Goal: Task Accomplishment & Management: Complete application form

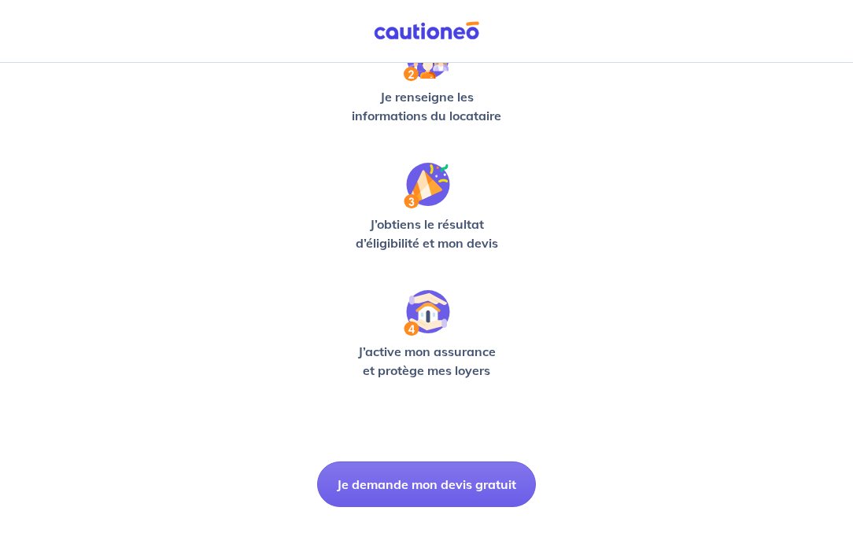
scroll to position [438, 0]
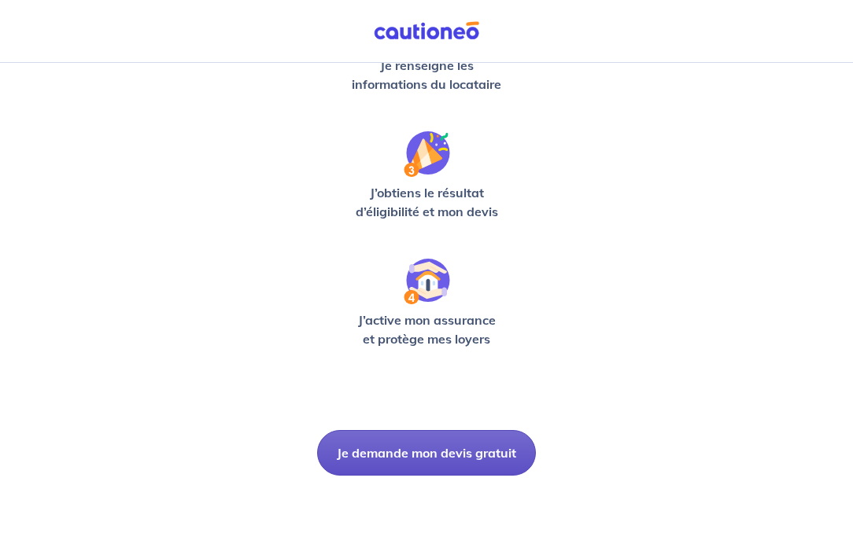
click at [415, 449] on button "Je demande mon devis gratuit" at bounding box center [426, 453] width 219 height 46
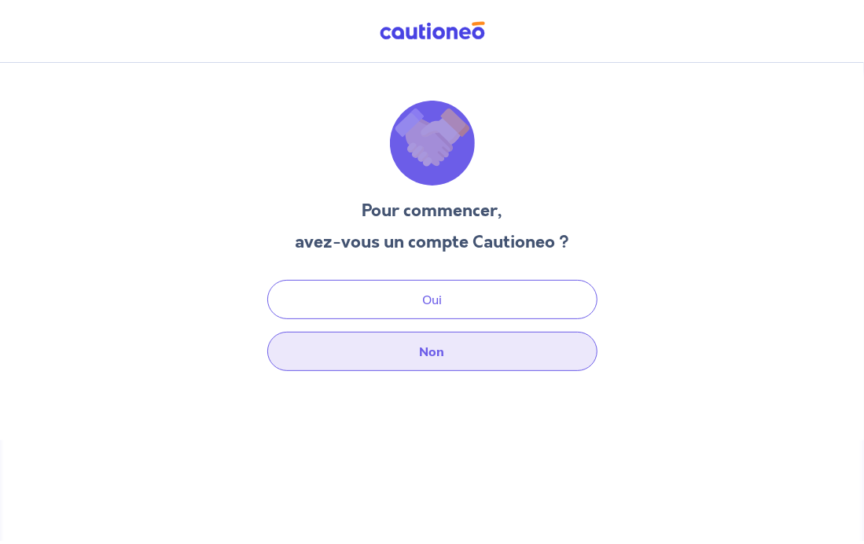
click at [420, 352] on button "Non" at bounding box center [432, 351] width 330 height 39
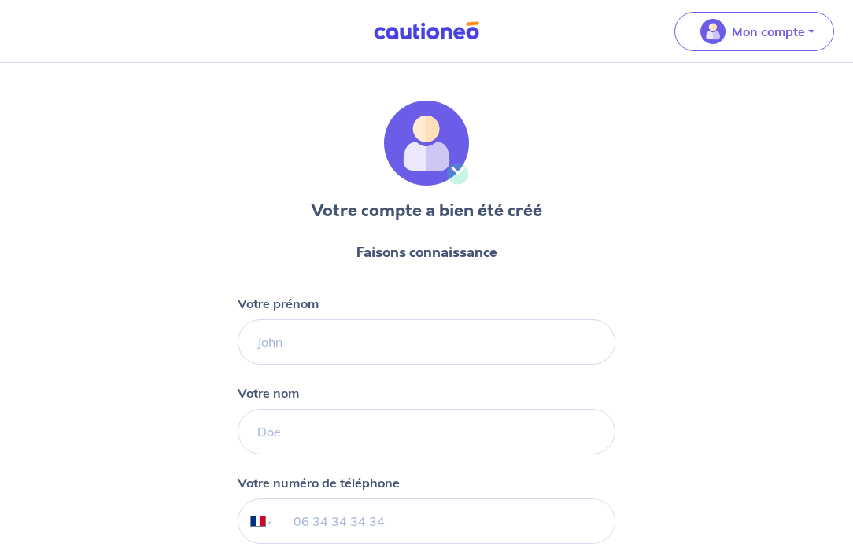
select select "FR"
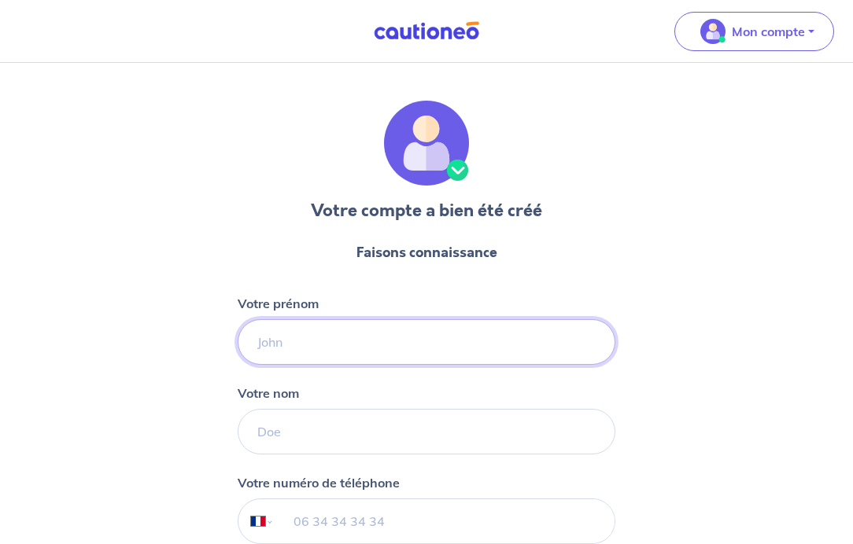
click at [455, 330] on input "Votre prénom" at bounding box center [427, 342] width 378 height 46
type input "[PERSON_NAME]"
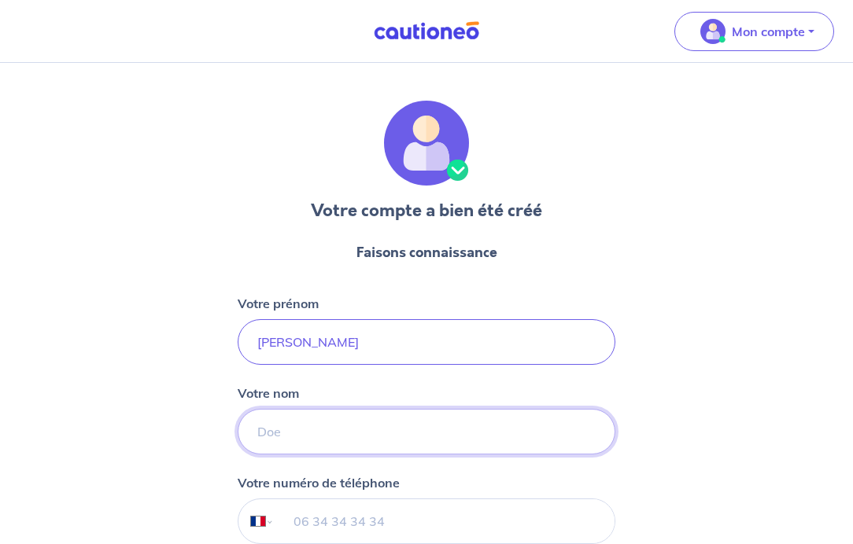
click at [333, 448] on input "Votre nom" at bounding box center [427, 432] width 378 height 46
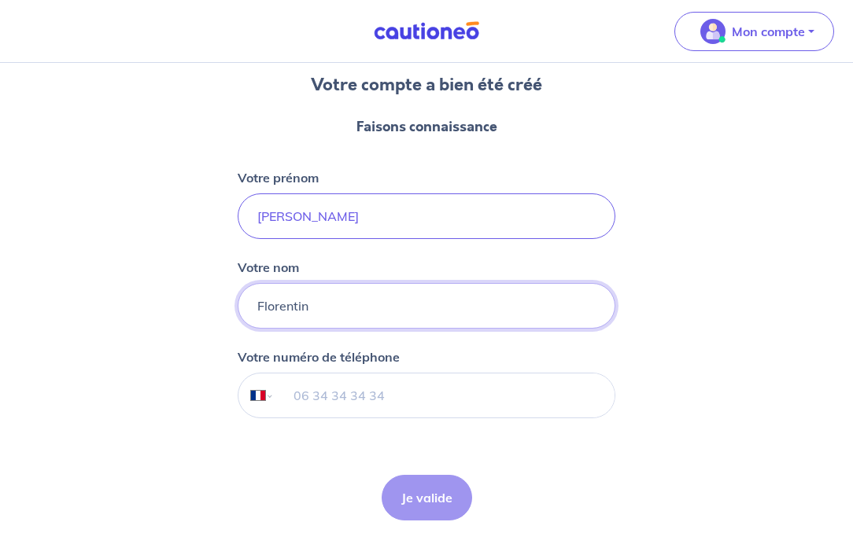
scroll to position [127, 0]
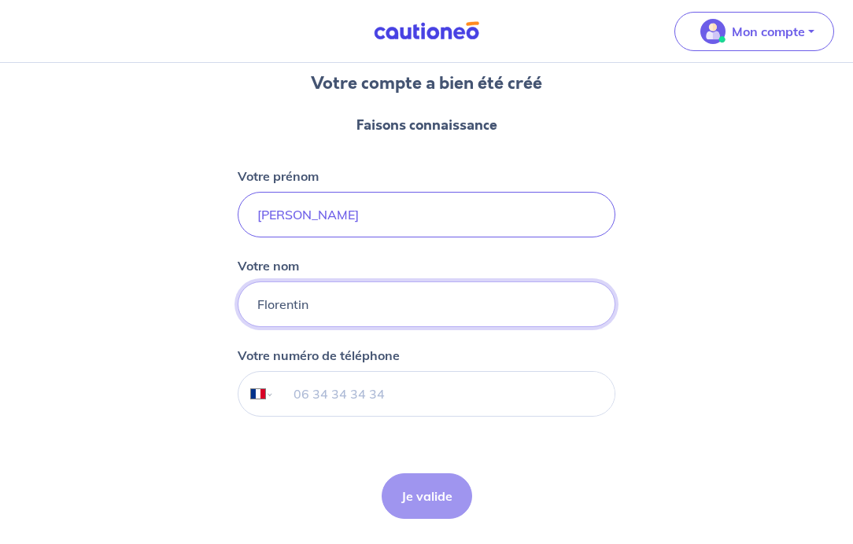
type input "Florentin"
click at [567, 396] on input "tel" at bounding box center [444, 394] width 340 height 44
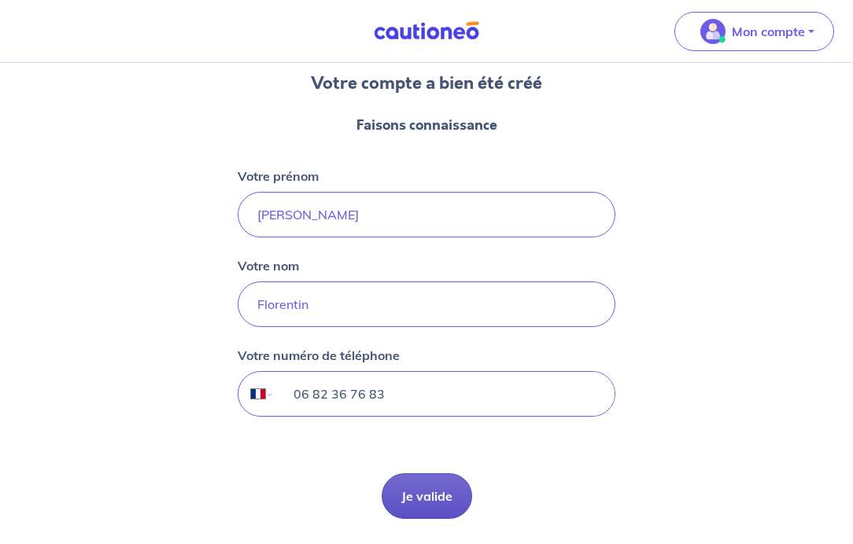
type input "06 82 36 76 83"
click at [418, 497] on button "Je valide" at bounding box center [426, 496] width 90 height 46
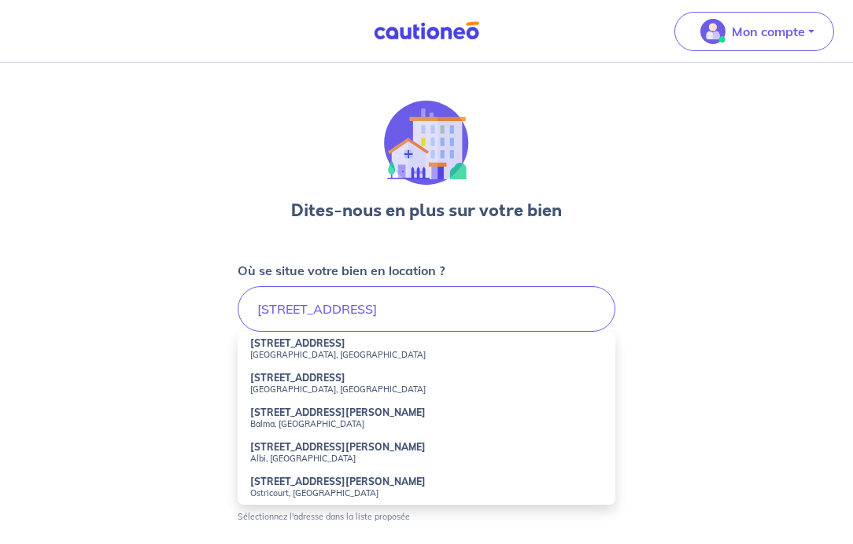
click at [330, 344] on strong "[STREET_ADDRESS]" at bounding box center [297, 343] width 95 height 12
type input "[STREET_ADDRESS]"
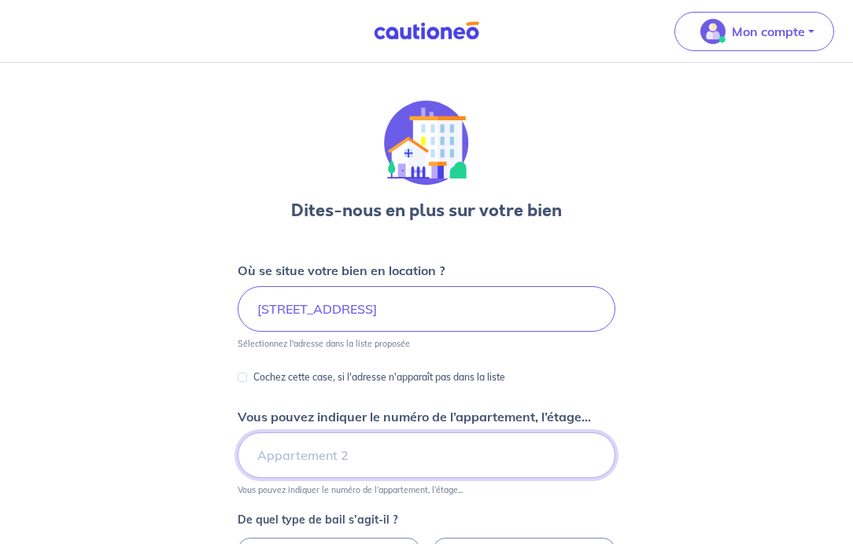
click at [373, 455] on input "Vous pouvez indiquer le numéro de l’appartement, l’étage..." at bounding box center [427, 456] width 378 height 46
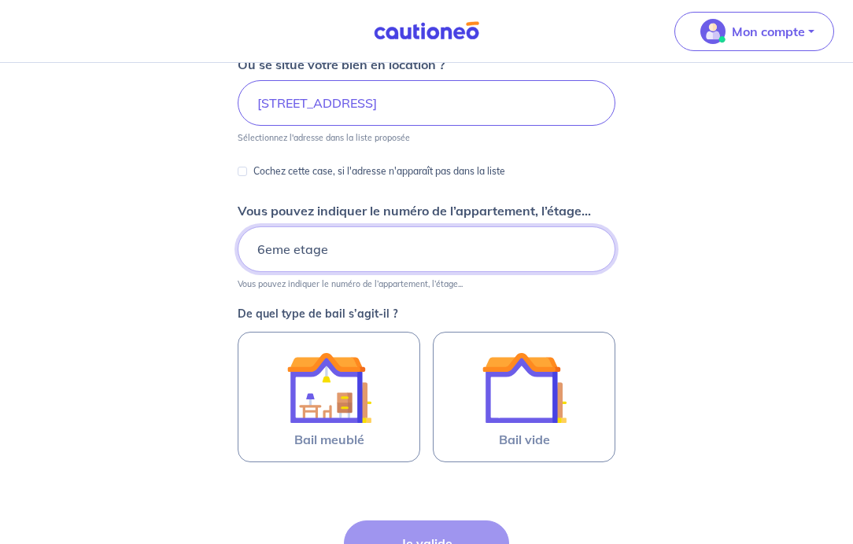
scroll to position [207, 0]
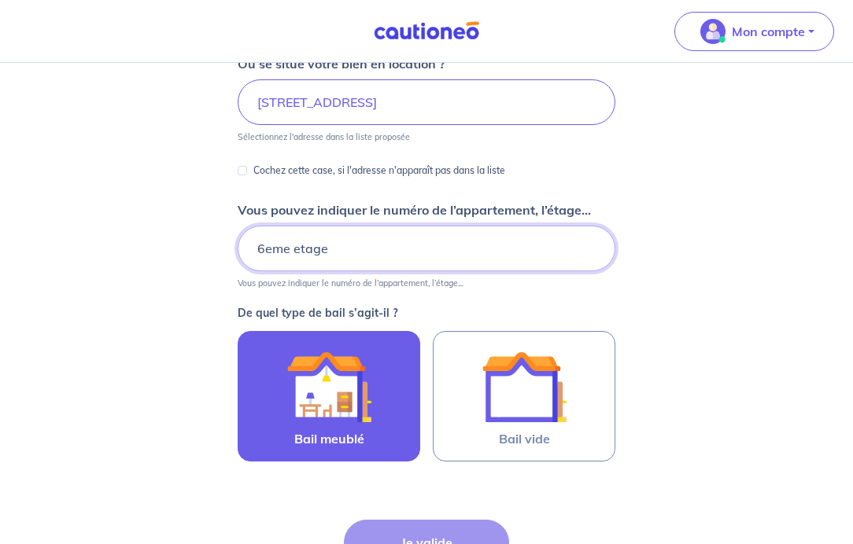
type input "6eme etage"
click at [325, 415] on img at bounding box center [328, 386] width 85 height 85
click at [0, 0] on input "Bail meublé" at bounding box center [0, 0] width 0 height 0
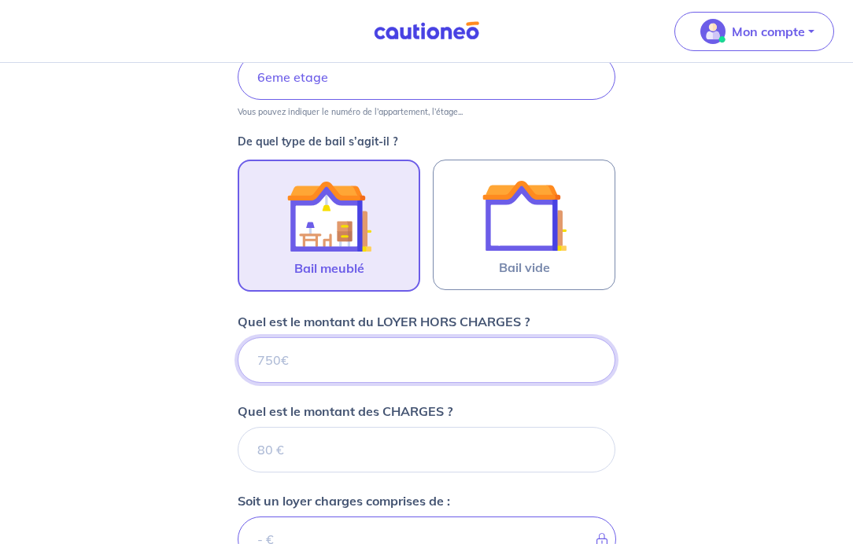
scroll to position [378, 0]
type input "1"
type input "168"
type input "1685"
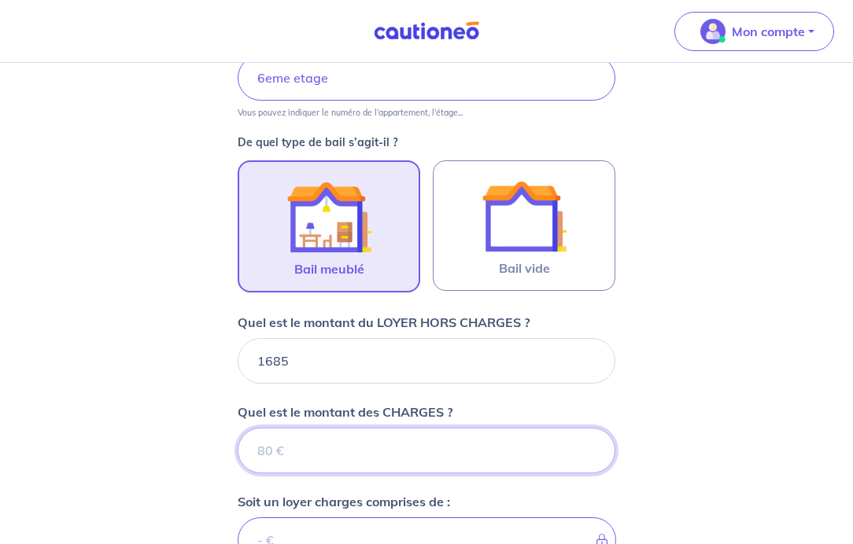
click at [356, 447] on input "Quel est le montant des CHARGES ?" at bounding box center [427, 451] width 378 height 46
type input "25"
type input "1710"
type input "250"
type input "1935"
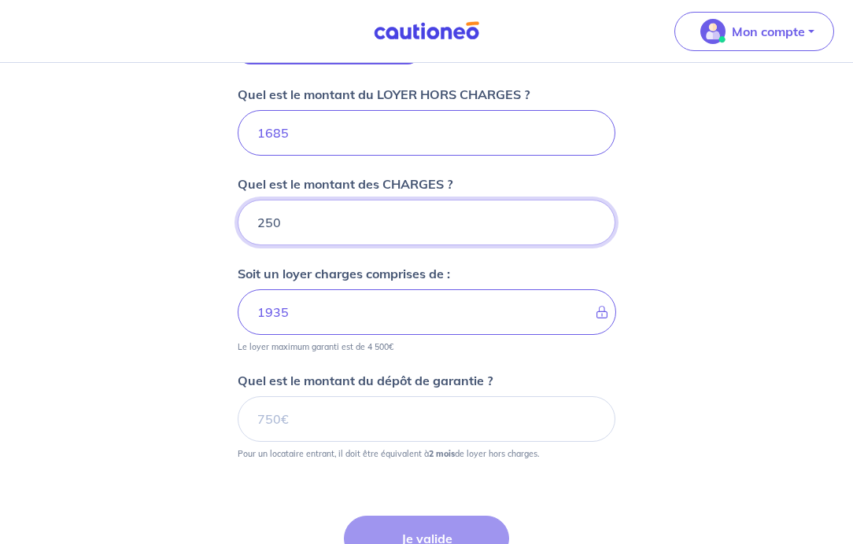
scroll to position [610, 0]
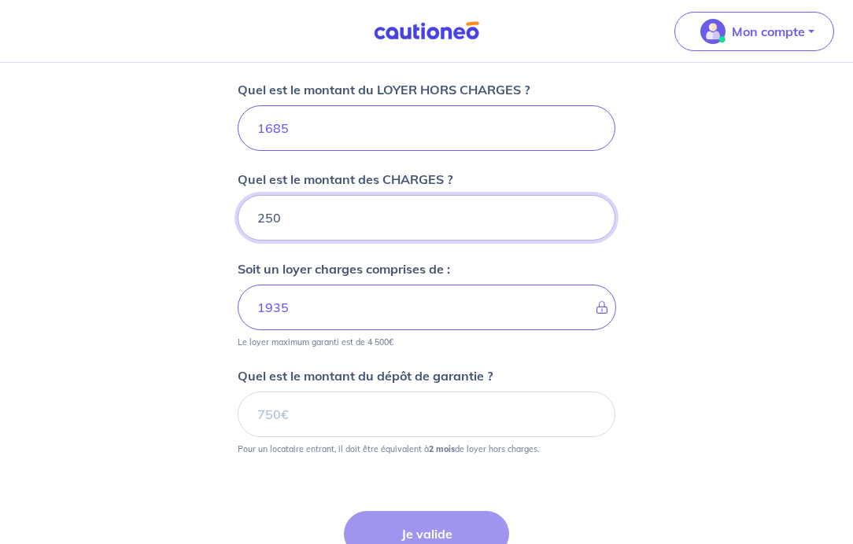
type input "250"
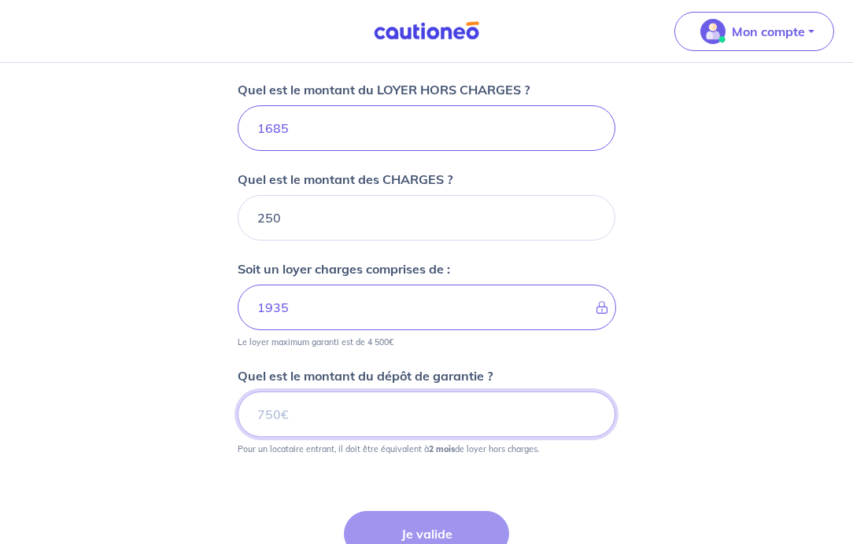
click at [401, 413] on input "Quel est le montant du dépôt de garantie ?" at bounding box center [427, 415] width 378 height 46
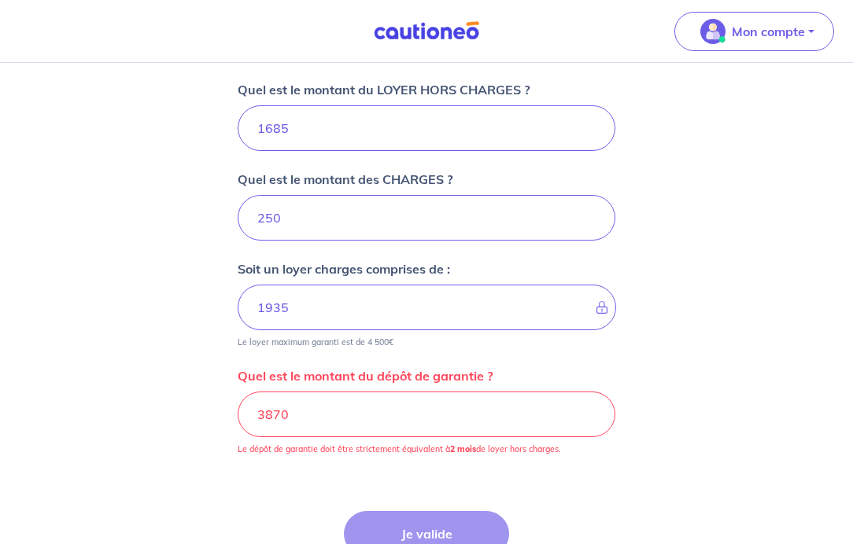
click at [684, 382] on div "Dites-nous en plus sur votre bien Où se situe votre bien en location ? [STREET_…" at bounding box center [426, 75] width 853 height 1244
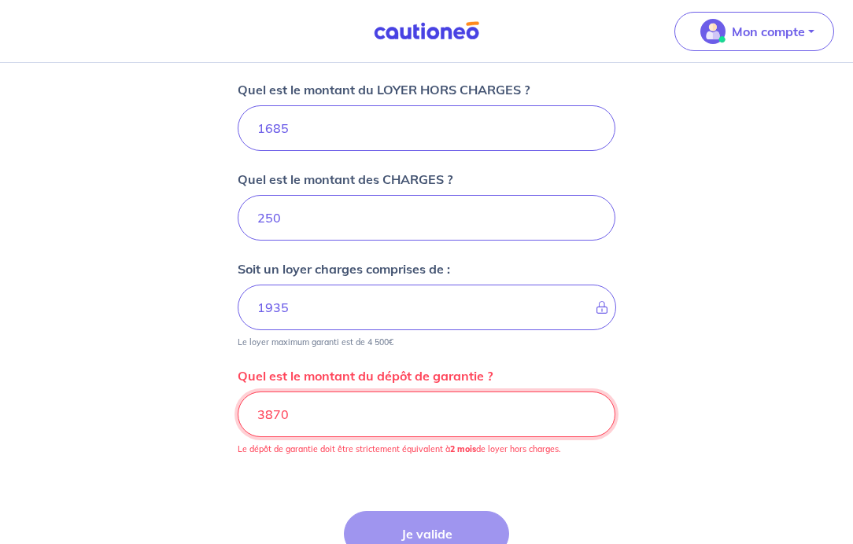
click at [432, 410] on input "3870" at bounding box center [427, 415] width 378 height 46
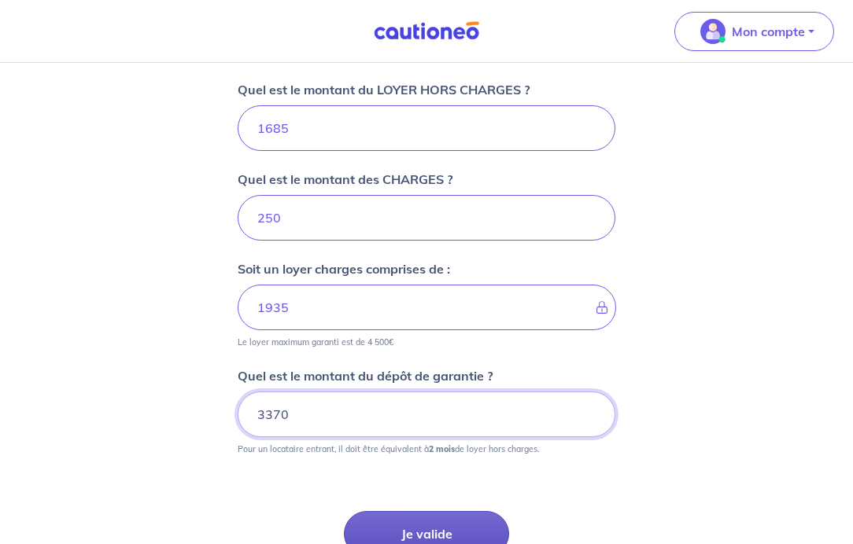
type input "3370"
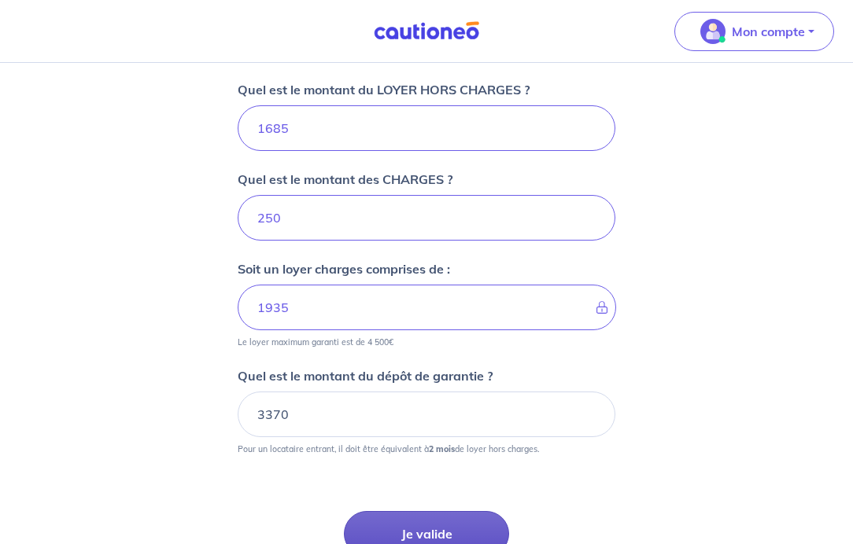
click at [420, 524] on button "Je valide" at bounding box center [426, 534] width 165 height 46
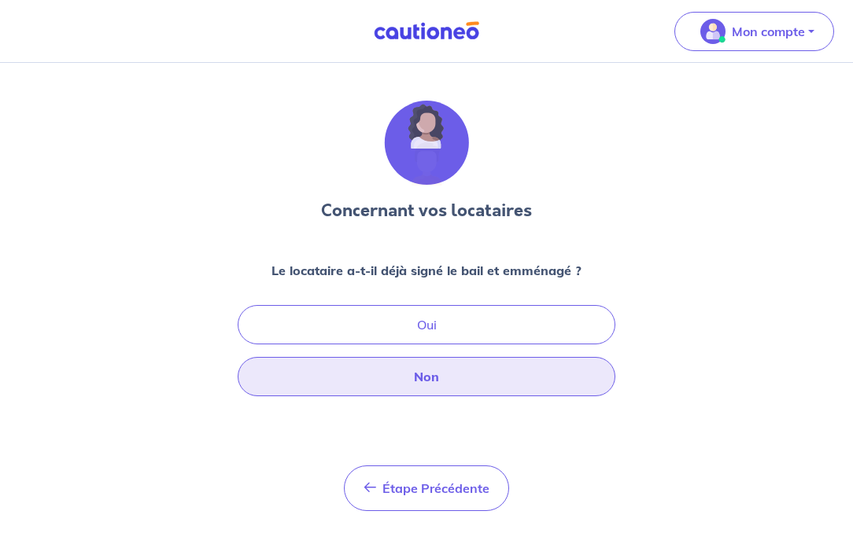
click at [422, 375] on button "Non" at bounding box center [427, 376] width 378 height 39
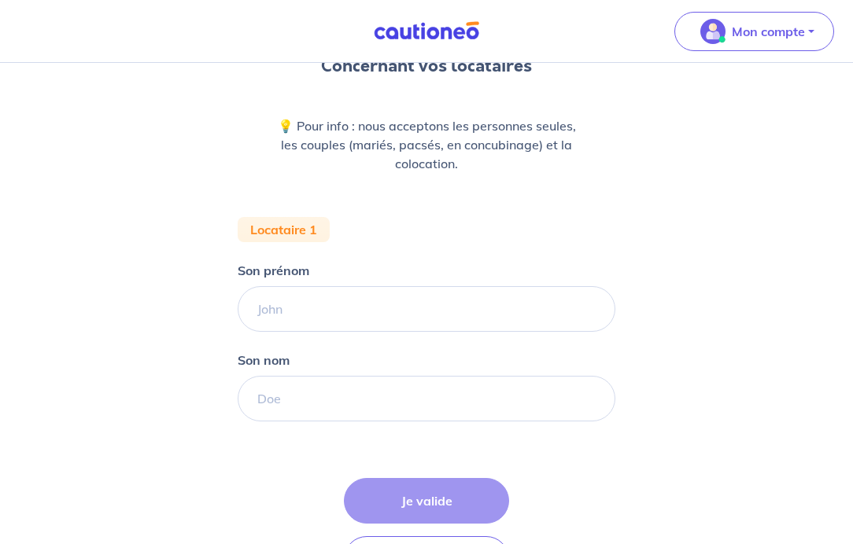
scroll to position [148, 0]
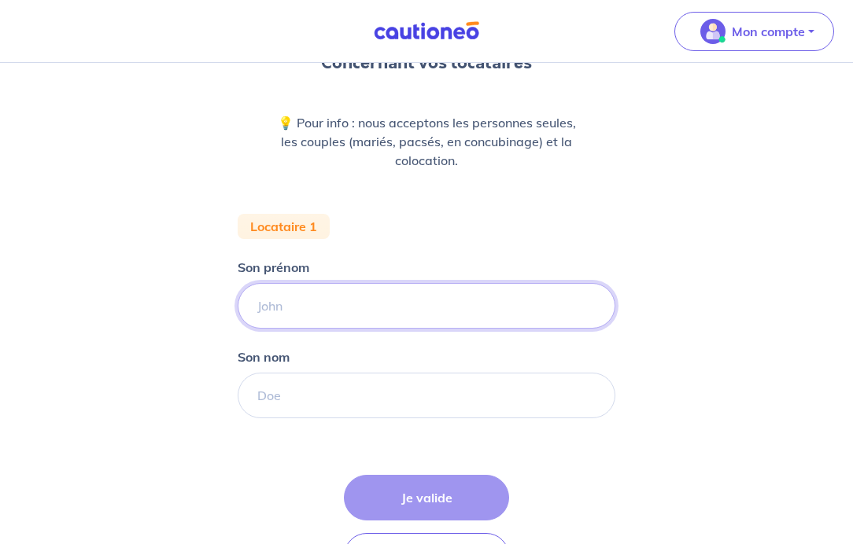
click at [477, 290] on input "Son prénom" at bounding box center [427, 306] width 378 height 46
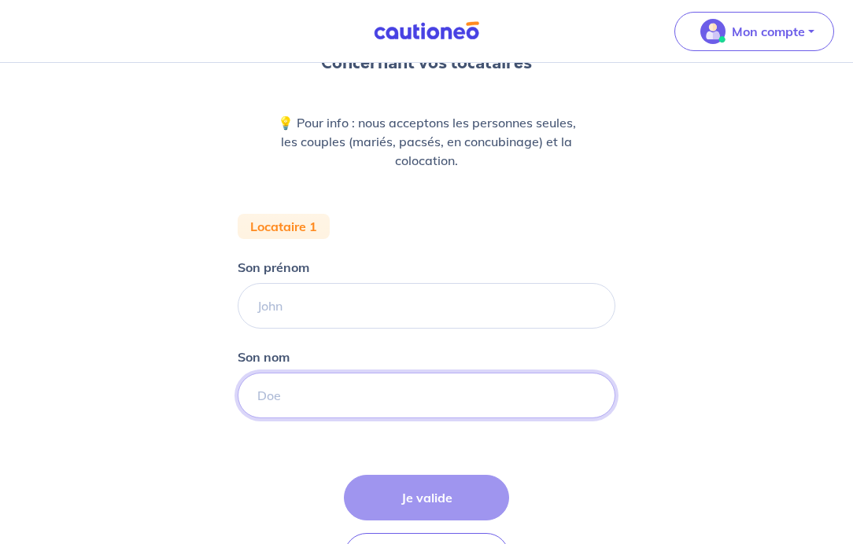
click at [328, 406] on input "Son nom" at bounding box center [427, 396] width 378 height 46
type input "Barette"
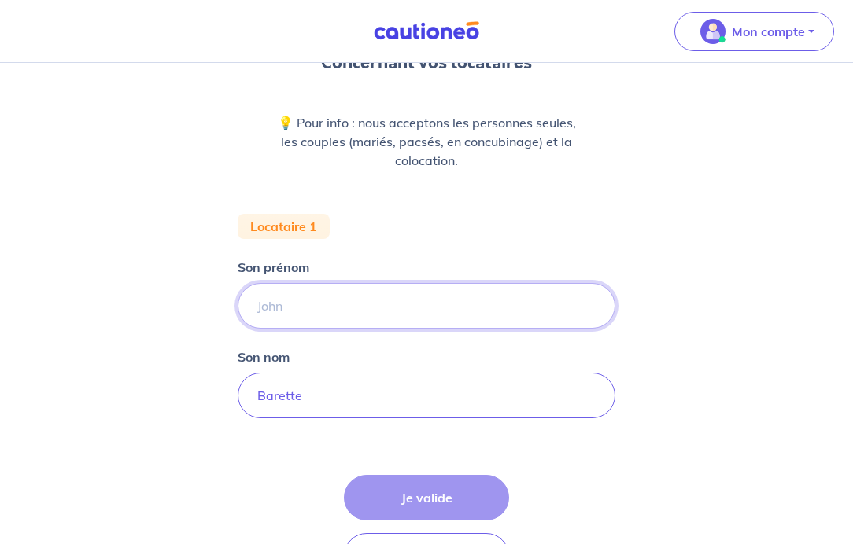
click at [359, 288] on input "Son prénom" at bounding box center [427, 306] width 378 height 46
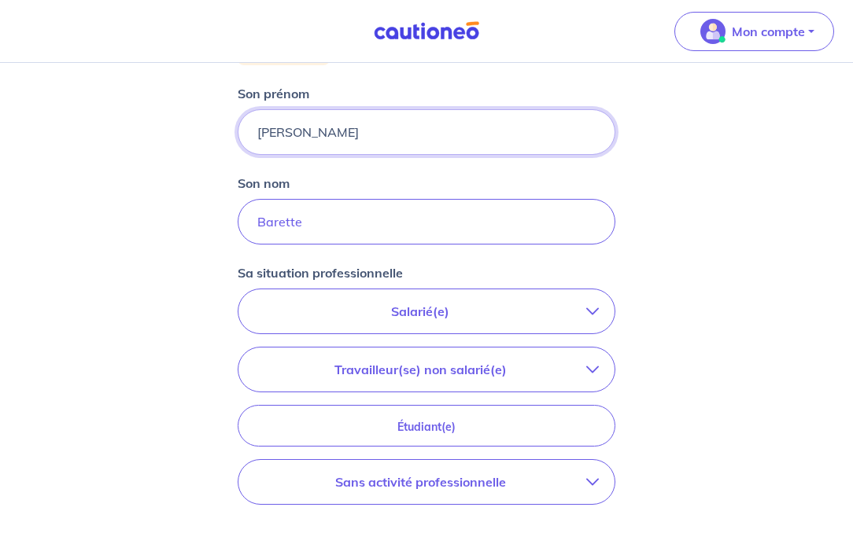
scroll to position [327, 0]
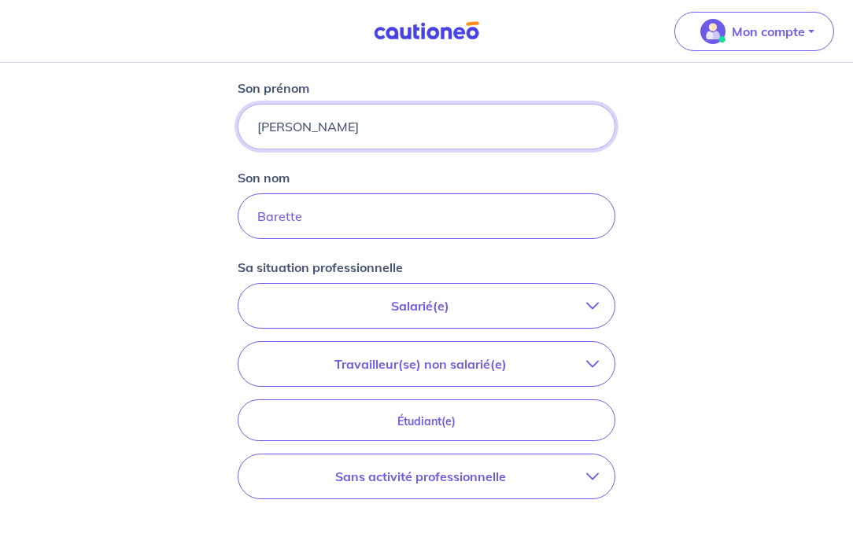
type input "[PERSON_NAME]"
click at [588, 302] on icon "button" at bounding box center [592, 306] width 13 height 13
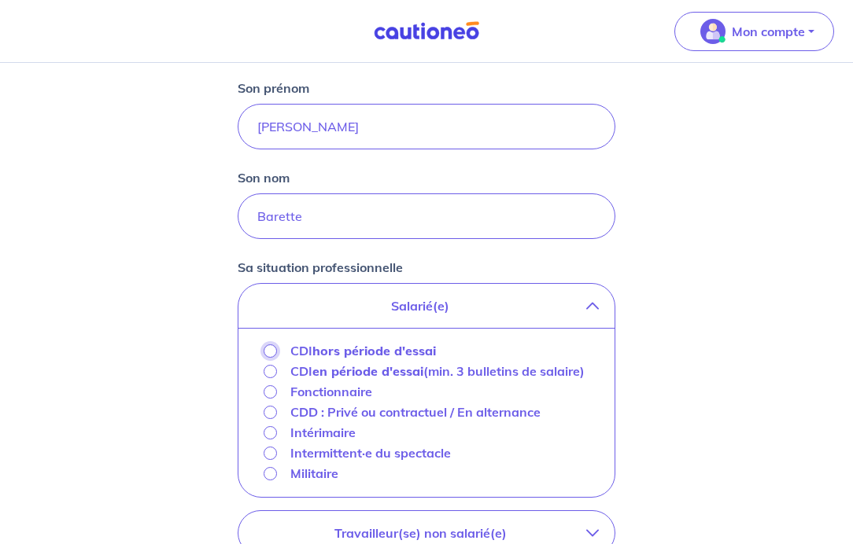
click at [272, 347] on input "CDI hors période d'essai" at bounding box center [269, 350] width 13 height 13
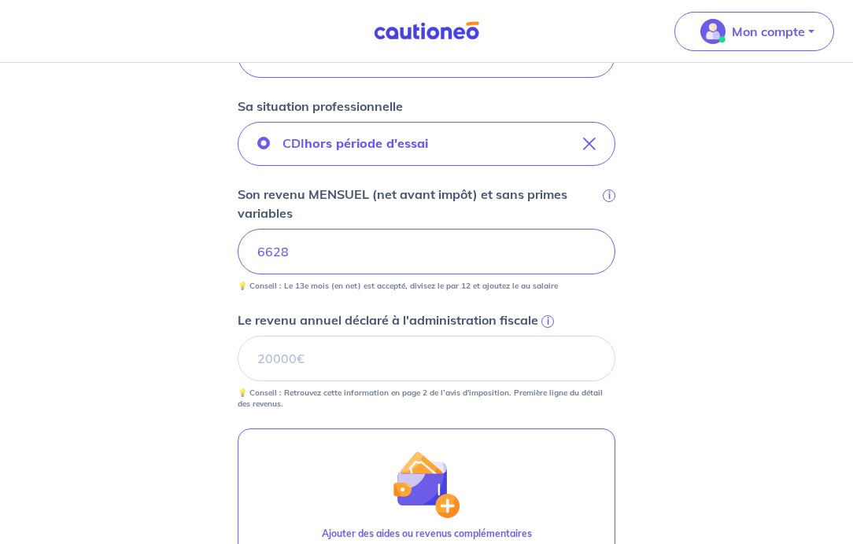
scroll to position [502, 0]
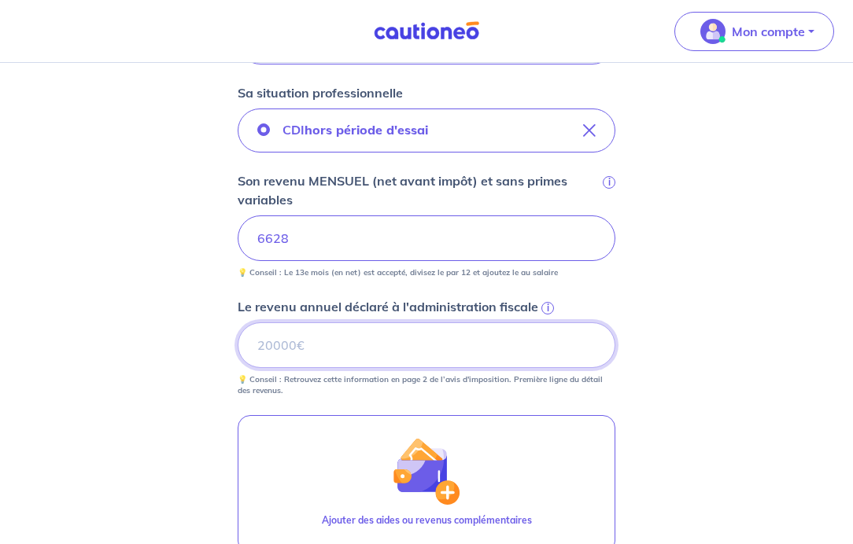
click at [420, 341] on input "Le revenu annuel déclaré à l'administration fiscale i" at bounding box center [427, 345] width 378 height 46
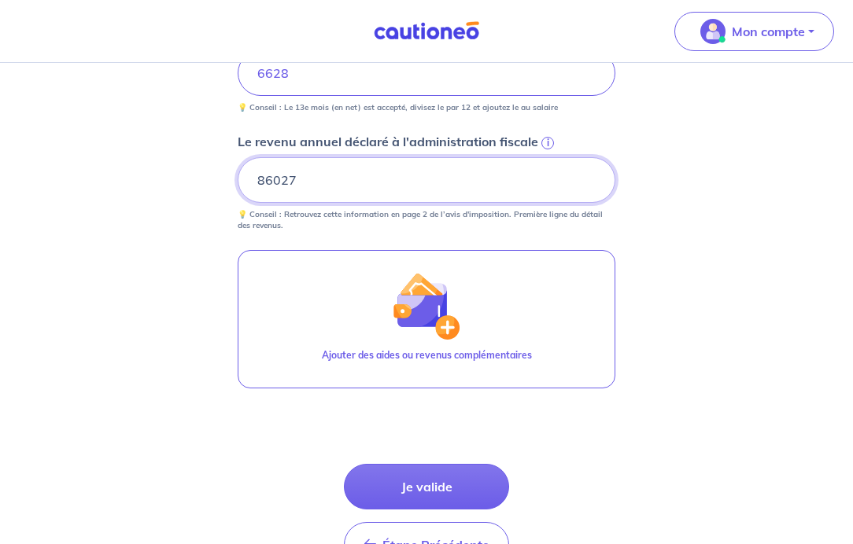
scroll to position [677, 0]
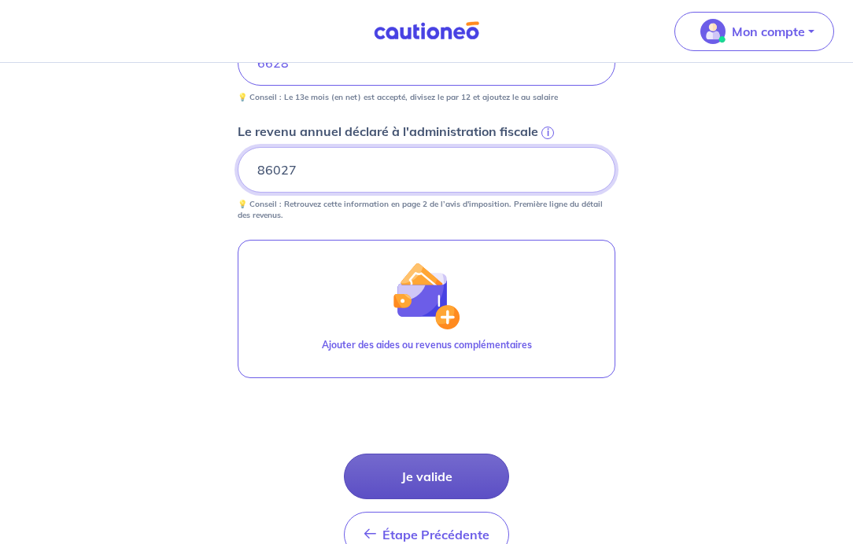
type input "86027"
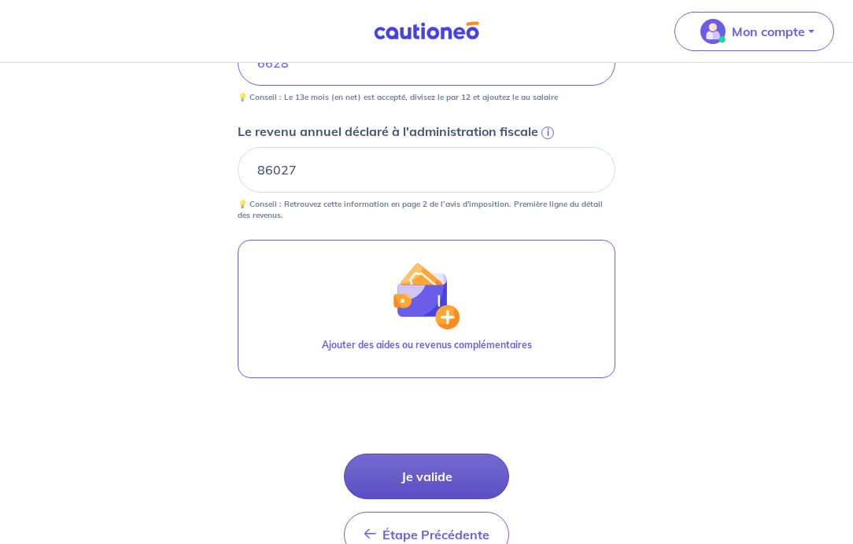
click at [442, 472] on button "Je valide" at bounding box center [426, 477] width 165 height 46
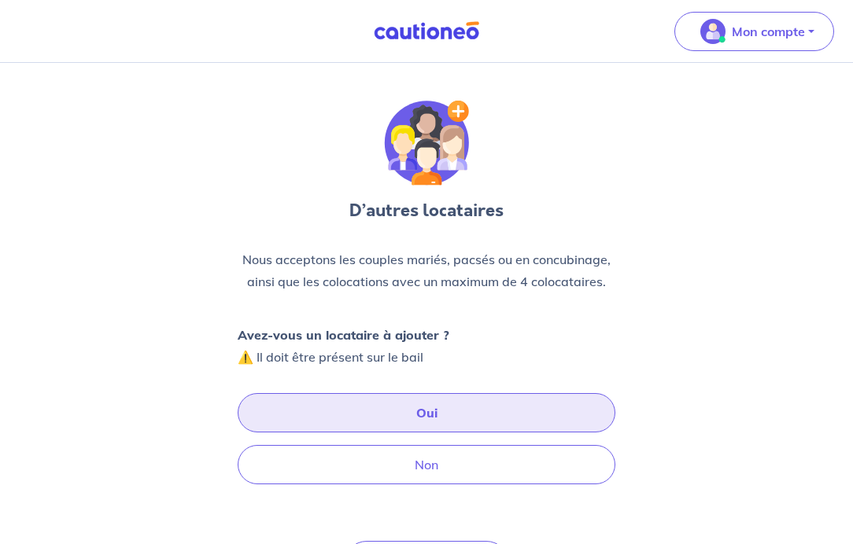
click at [429, 413] on button "Oui" at bounding box center [427, 412] width 378 height 39
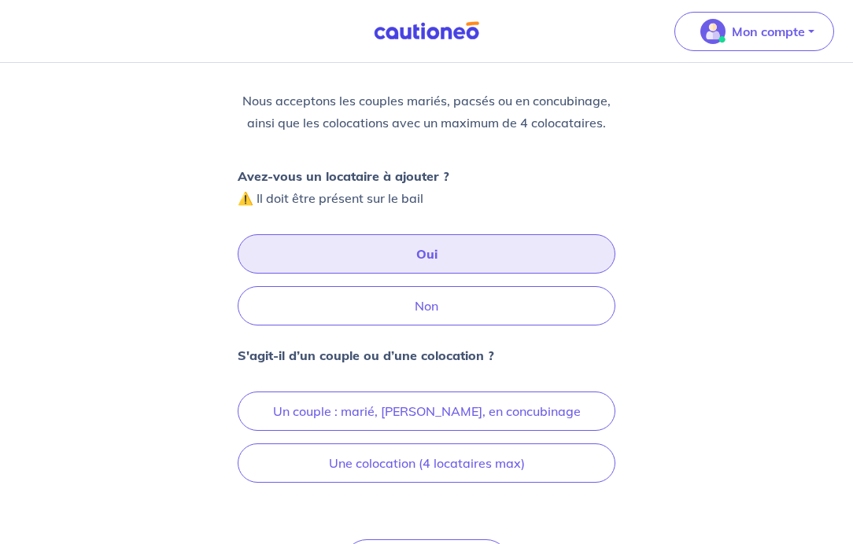
scroll to position [165, 0]
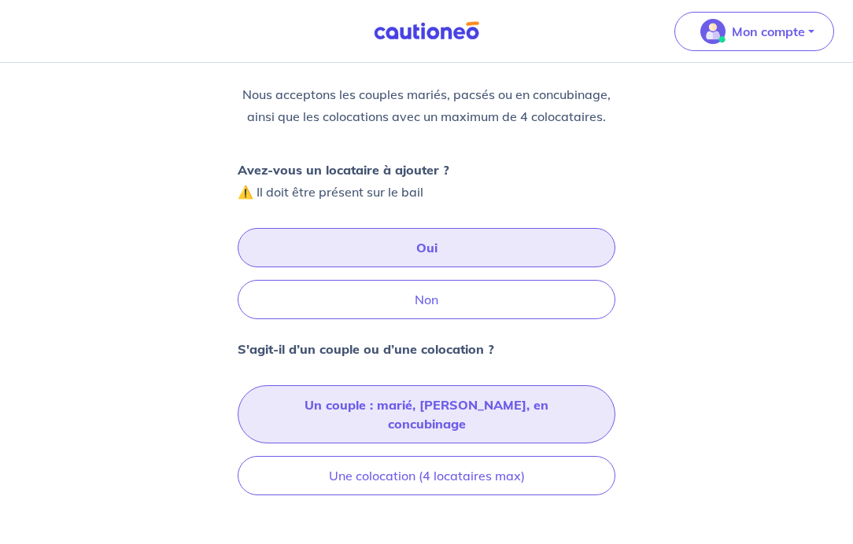
click at [488, 414] on button "Un couple : marié, [PERSON_NAME], en concubinage" at bounding box center [427, 414] width 378 height 58
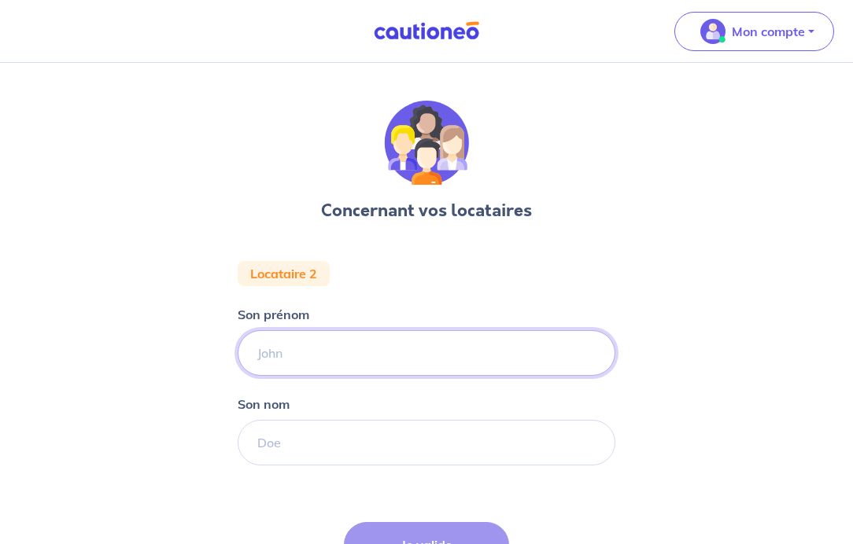
drag, startPoint x: 404, startPoint y: 352, endPoint x: 422, endPoint y: 345, distance: 18.4
click at [422, 345] on input "Son prénom" at bounding box center [427, 353] width 378 height 46
type input "Clemence"
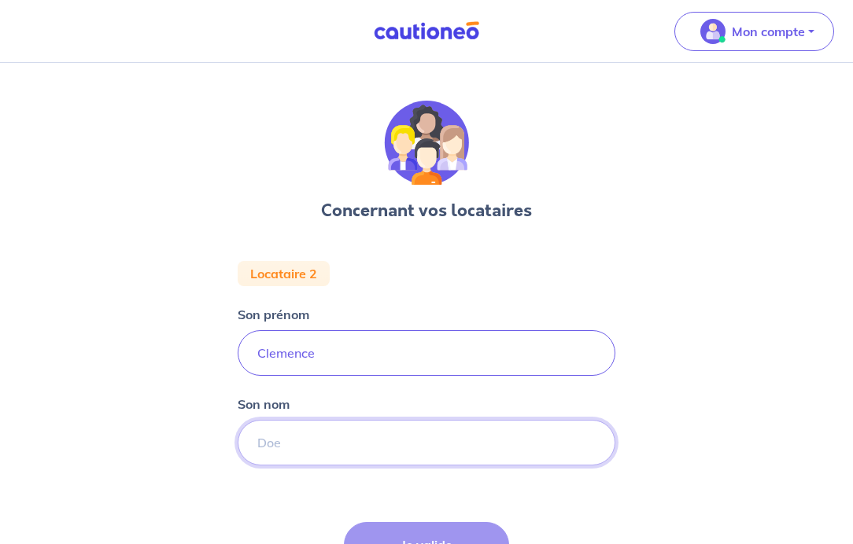
click at [376, 437] on input "Son nom" at bounding box center [427, 443] width 378 height 46
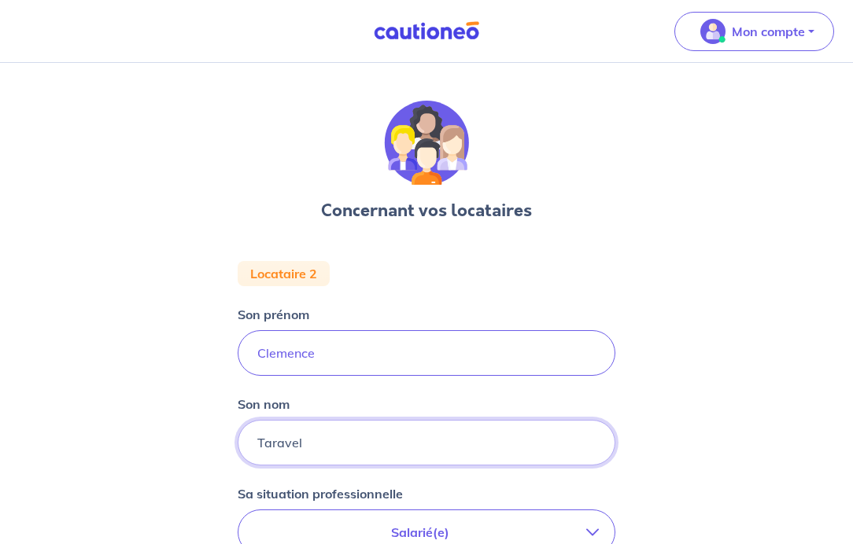
type input "Taravel"
click at [702, 363] on div "Concernant vos locataires Locataire 2 Son prénom [PERSON_NAME] nom [PERSON_NAME…" at bounding box center [426, 522] width 853 height 918
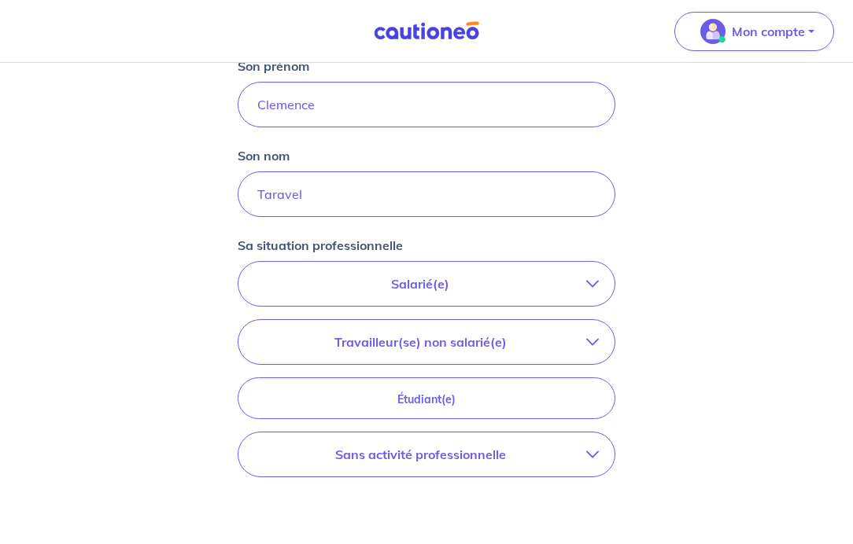
scroll to position [252, 0]
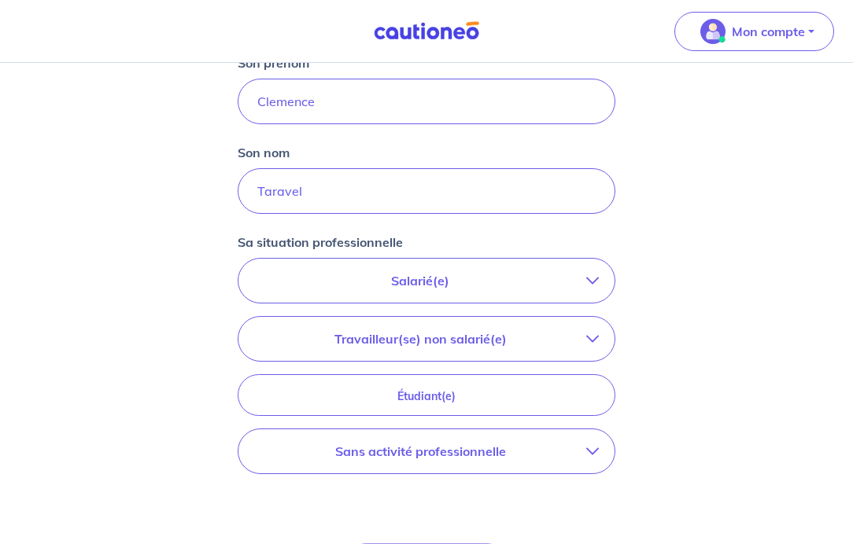
click at [580, 281] on p "Salarié(e)" at bounding box center [420, 280] width 332 height 19
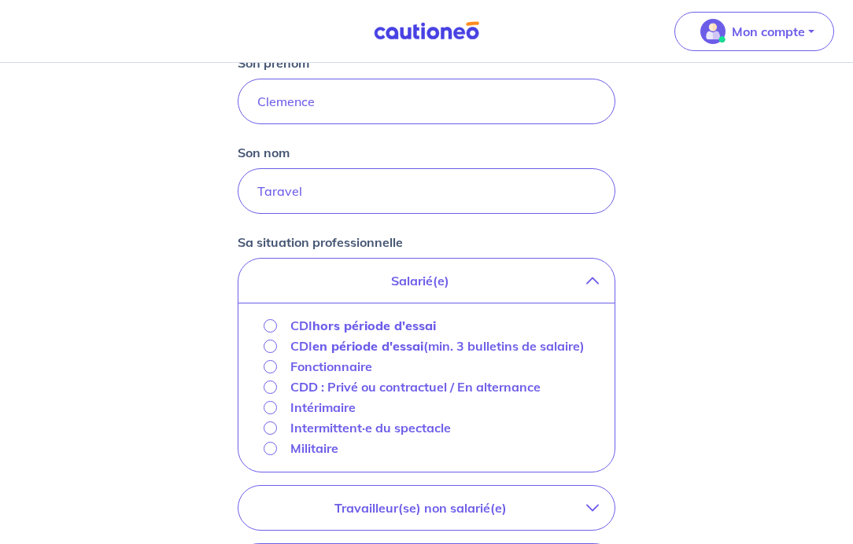
click at [405, 322] on strong "hors période d'essai" at bounding box center [373, 326] width 123 height 16
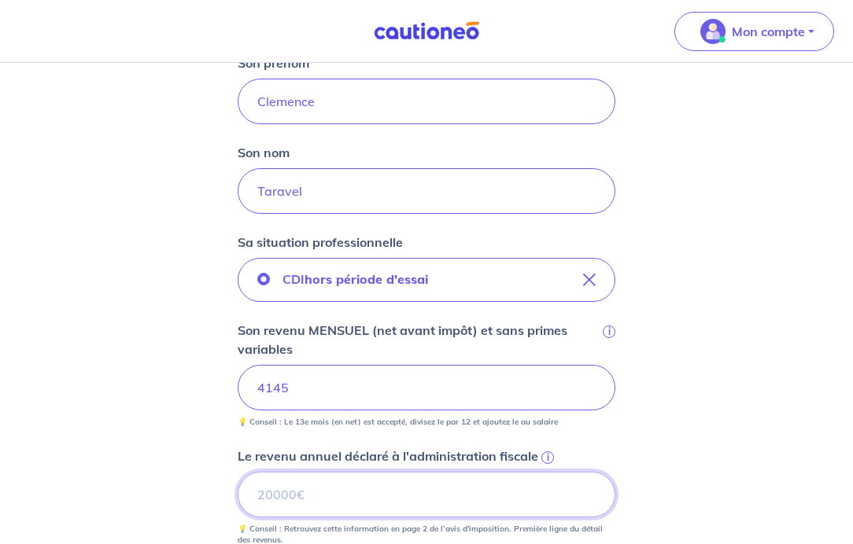
click at [502, 478] on input "Le revenu annuel déclaré à l'administration fiscale i" at bounding box center [427, 495] width 378 height 46
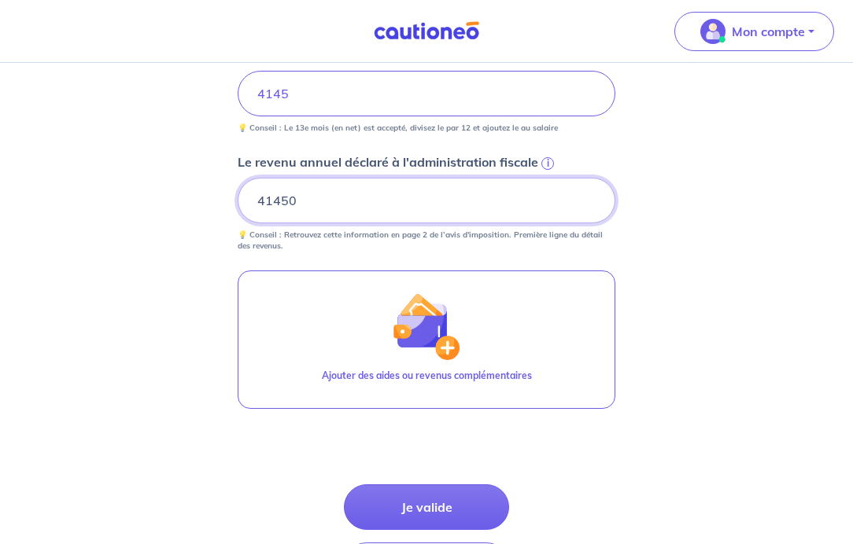
scroll to position [551, 0]
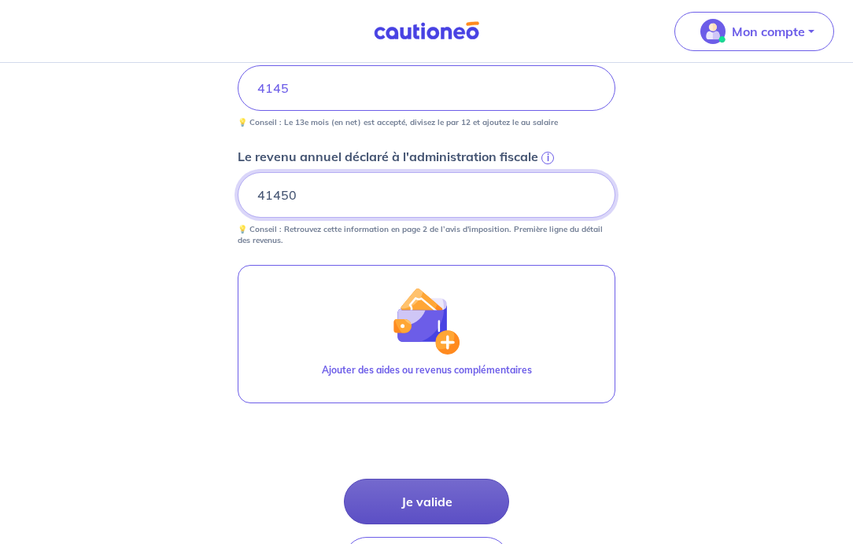
type input "41450"
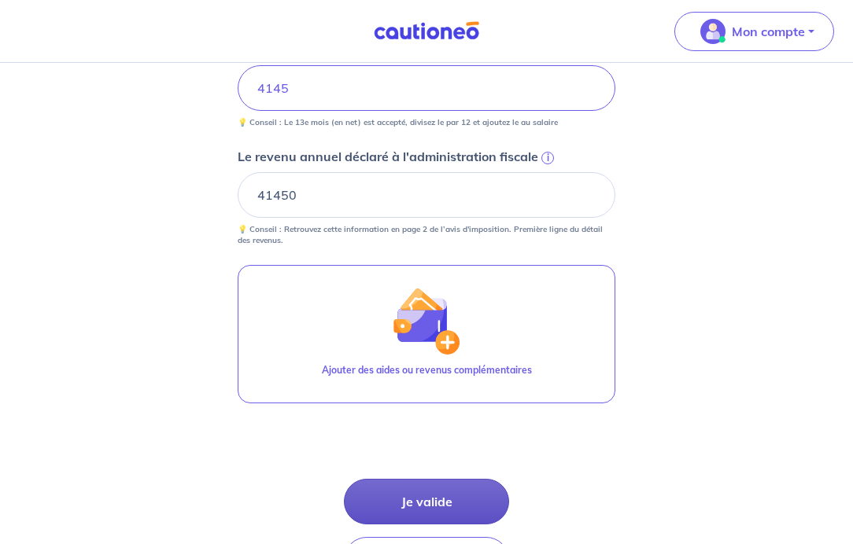
click at [420, 497] on button "Je valide" at bounding box center [426, 502] width 165 height 46
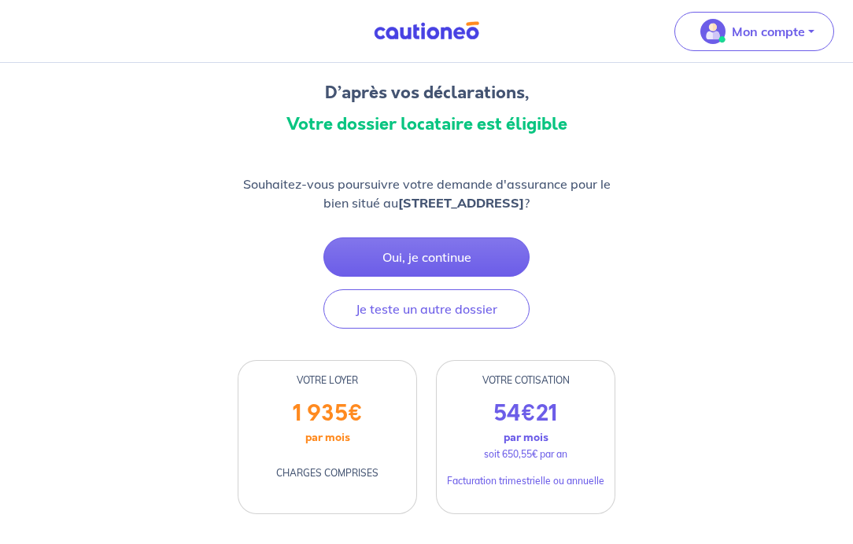
scroll to position [116, 0]
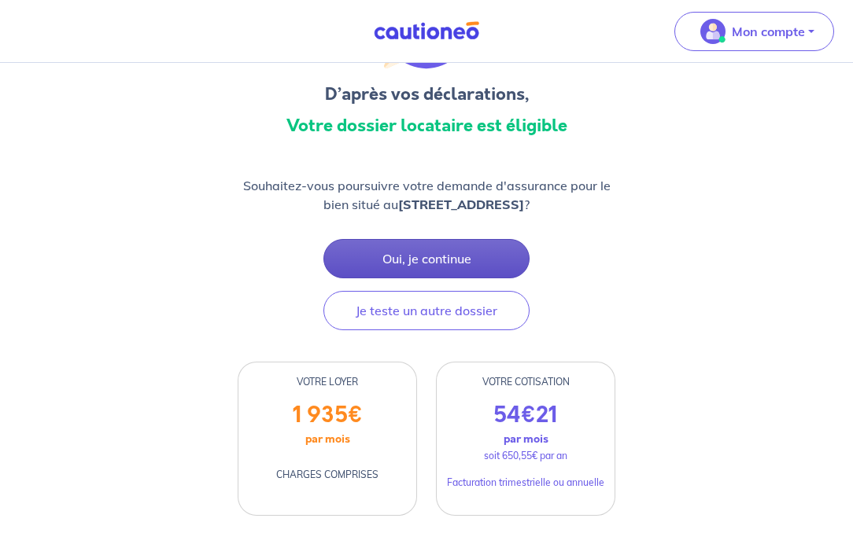
click at [422, 257] on button "Oui, je continue" at bounding box center [426, 258] width 206 height 39
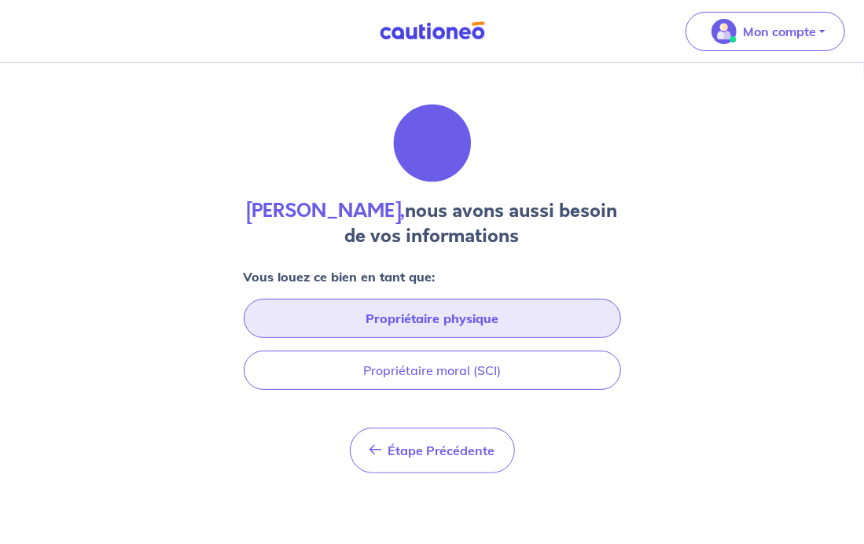
click at [422, 317] on button "Propriétaire physique" at bounding box center [433, 318] width 378 height 39
